Goal: Check status

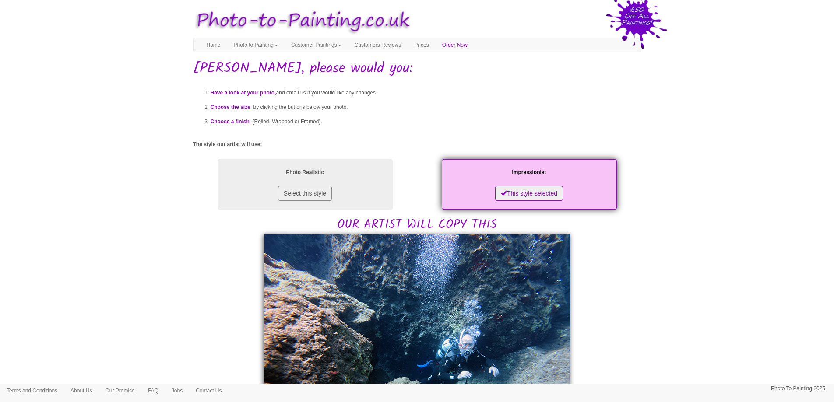
scroll to position [175, 0]
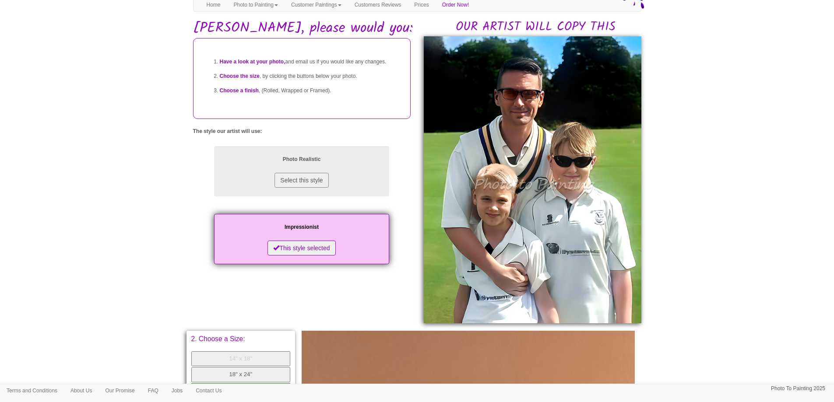
scroll to position [12, 0]
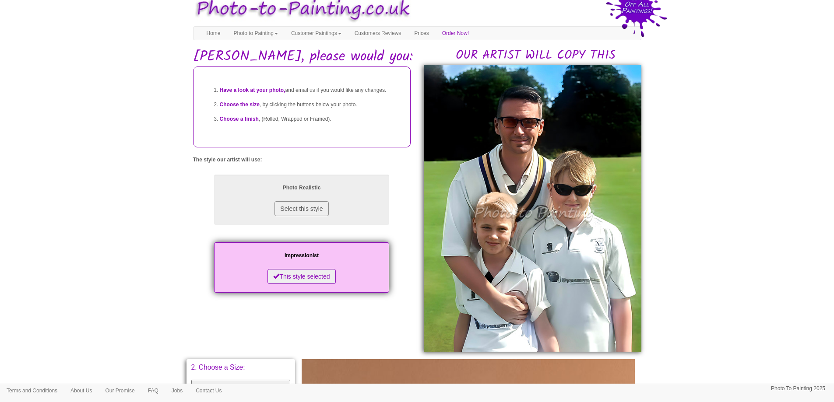
click at [676, 180] on body "Toggle navigation Menu Home Photo to Painting Photo to Painting Introduction Ho…" at bounding box center [417, 363] width 834 height 740
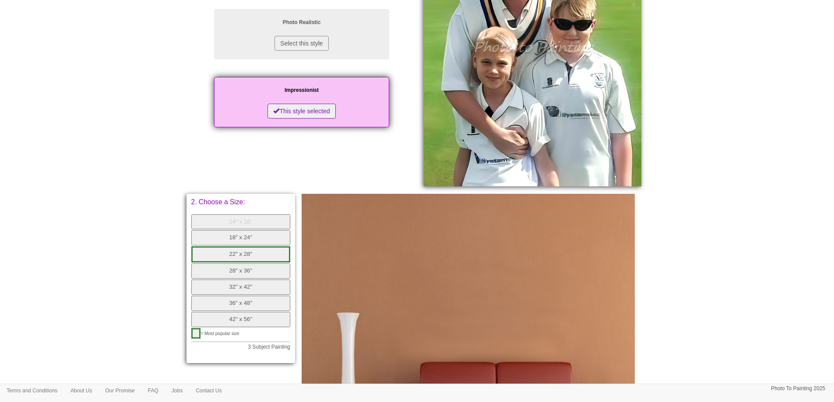
scroll to position [187, 0]
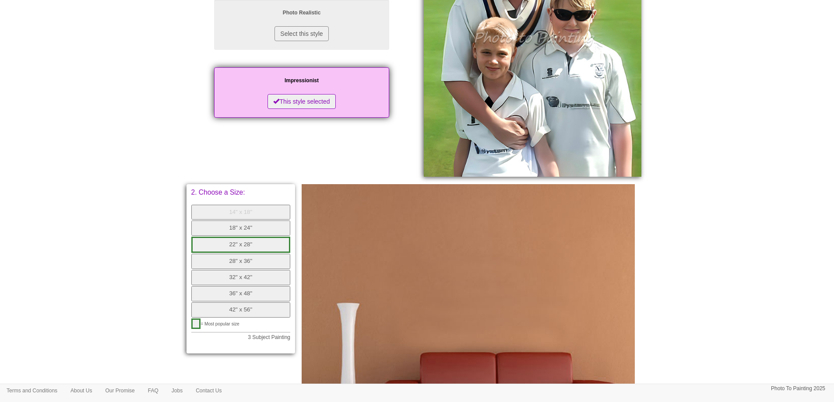
click at [233, 209] on button "14" x 18"" at bounding box center [240, 212] width 99 height 15
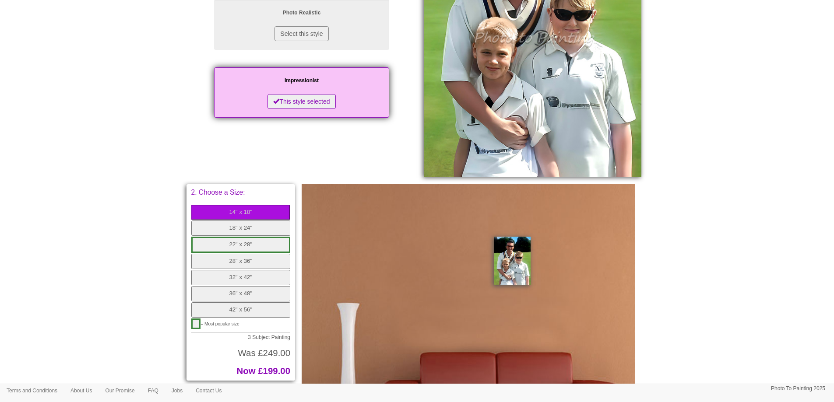
click at [85, 212] on body "Toggle navigation Menu Home Photo to Painting Photo to Painting Introduction Ho…" at bounding box center [417, 373] width 834 height 1113
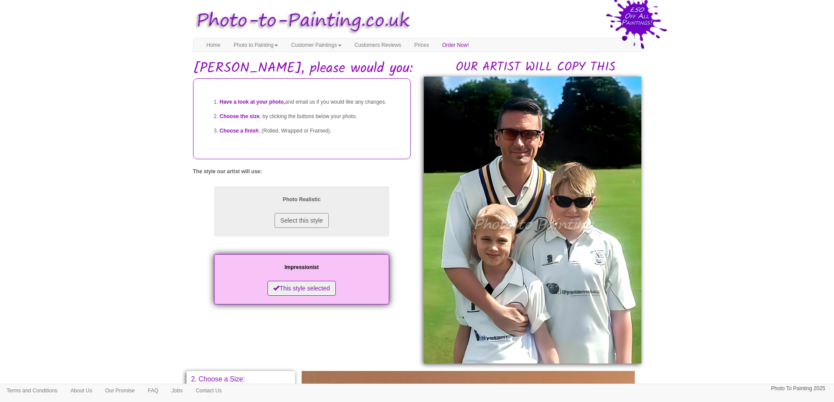
scroll to position [187, 0]
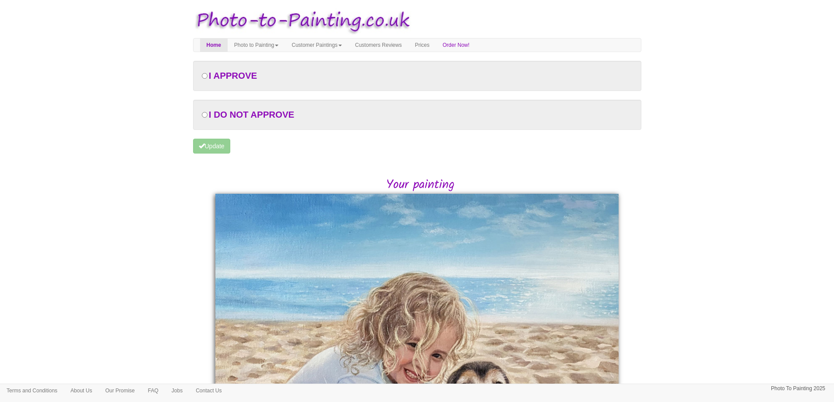
scroll to position [244, 0]
